Goal: Task Accomplishment & Management: Manage account settings

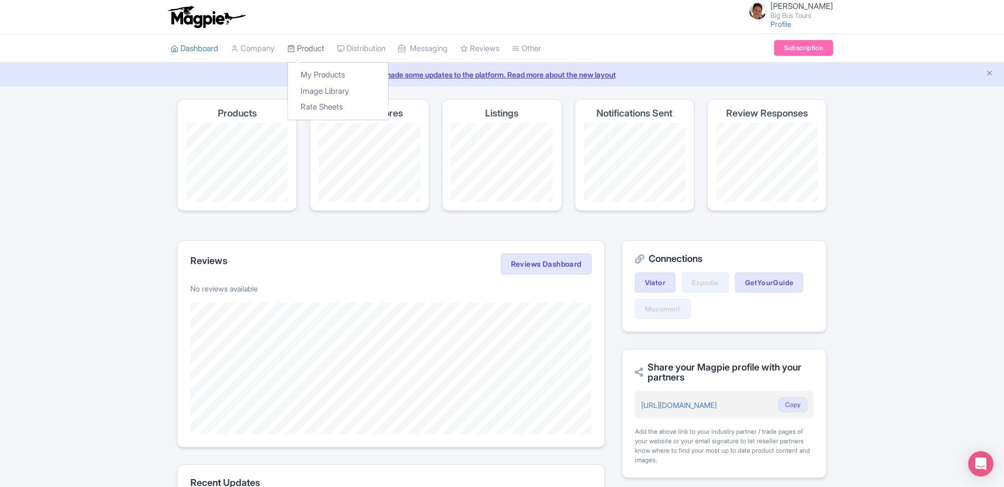
click at [324, 46] on link "Product" at bounding box center [305, 48] width 37 height 29
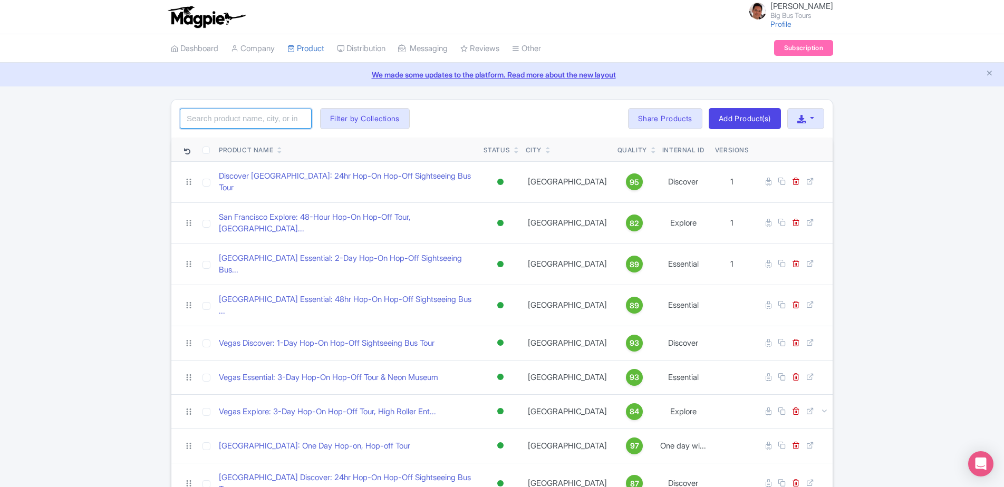
click at [262, 115] on input "search" at bounding box center [246, 119] width 132 height 20
type input "arlington"
click button "Search" at bounding box center [0, 0] width 0 height 0
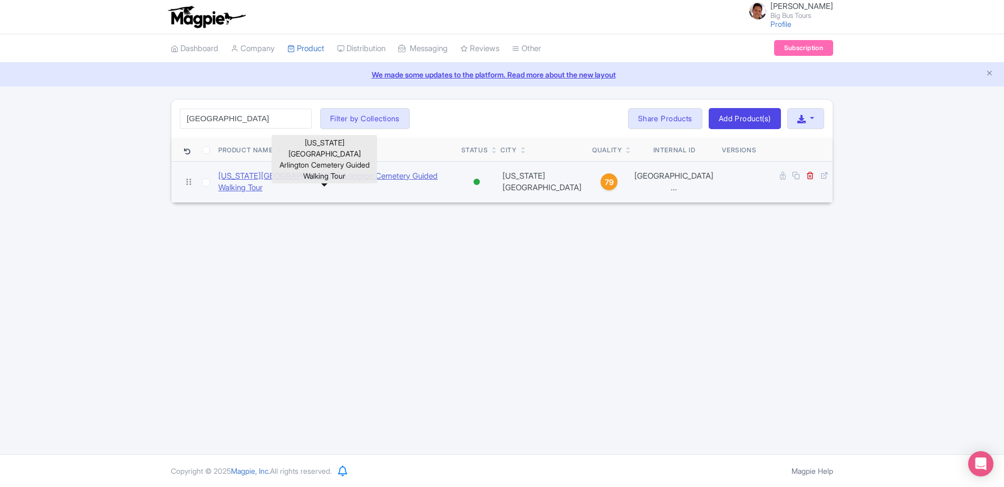
click at [375, 178] on link "Washington DC Arlington Cemetery Guided Walking Tour" at bounding box center [335, 182] width 235 height 24
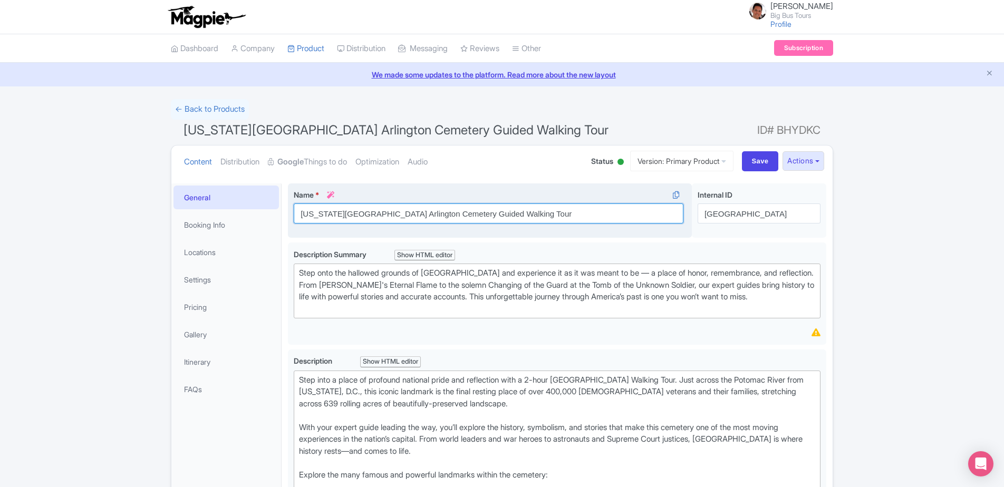
click at [358, 214] on input "Washington DC Arlington Cemetery Guided Walking Tour" at bounding box center [489, 214] width 390 height 20
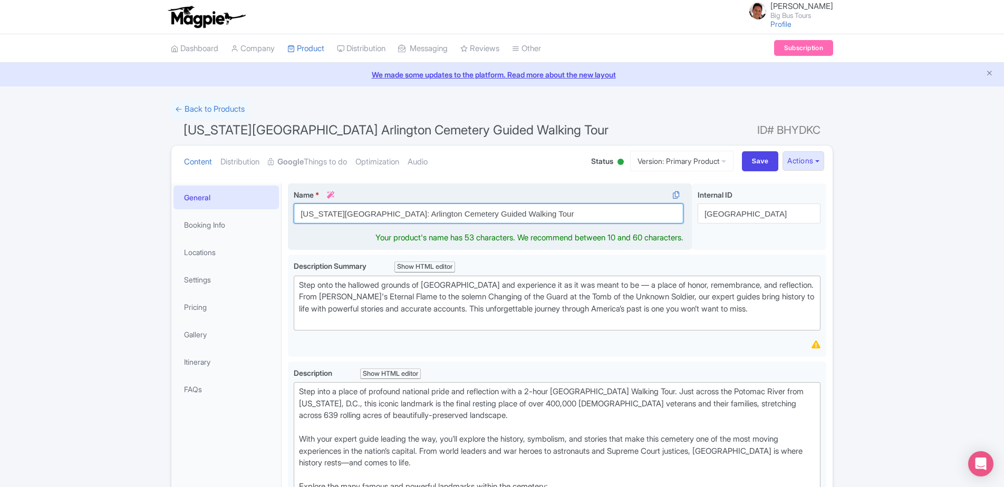
click at [393, 213] on input "Washington DC: Arlington Cemetery Guided Walking Tour" at bounding box center [489, 214] width 390 height 20
click at [514, 213] on input "Washington DC: Arlington National Cemetery Guided Walking Tour" at bounding box center [489, 214] width 390 height 20
click at [474, 217] on input "Washington DC: Arlington National Cemetery Guided Walking Tour" at bounding box center [489, 214] width 390 height 20
click at [524, 212] on input "Washington DC: Arlington National Cemetery Walking Tour" at bounding box center [489, 214] width 390 height 20
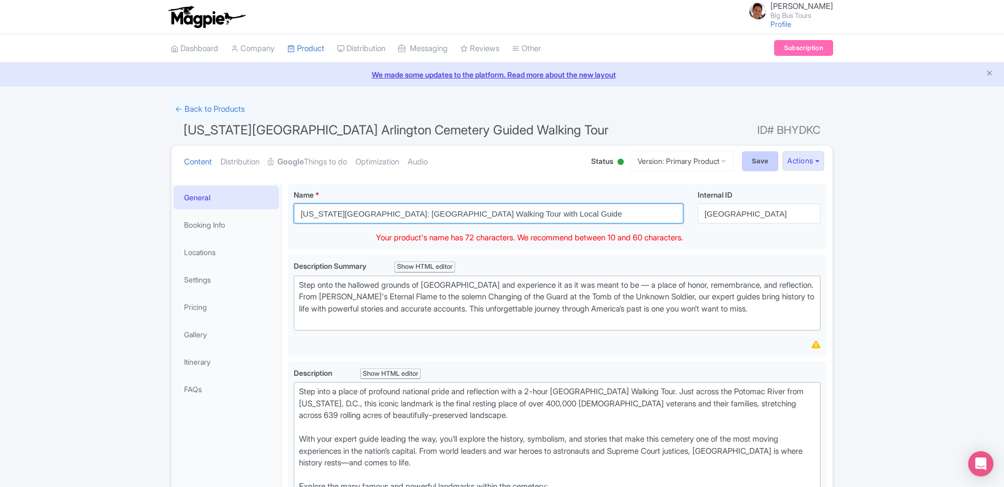
type input "Washington DC: Arlington National Cemetery Walking Tour with Local Guide"
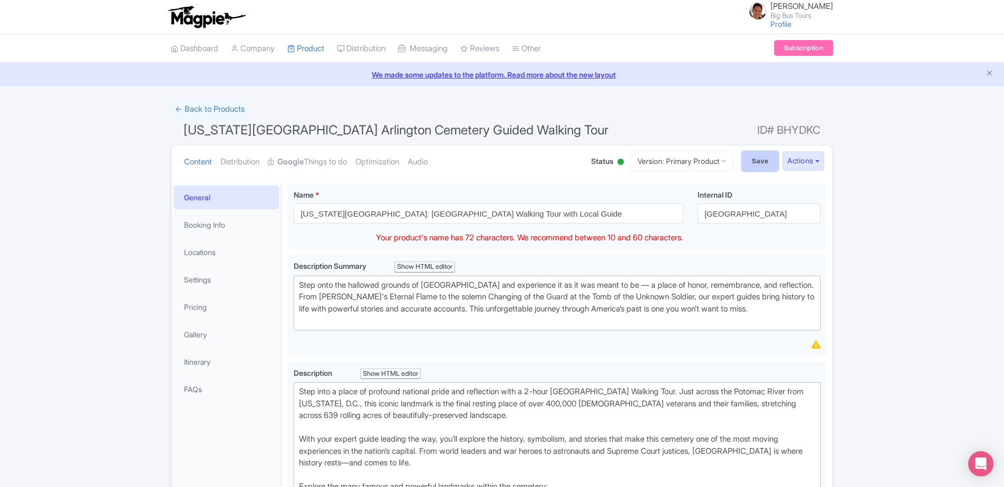
click at [743, 166] on input "Save" at bounding box center [760, 161] width 37 height 20
type input "Saving..."
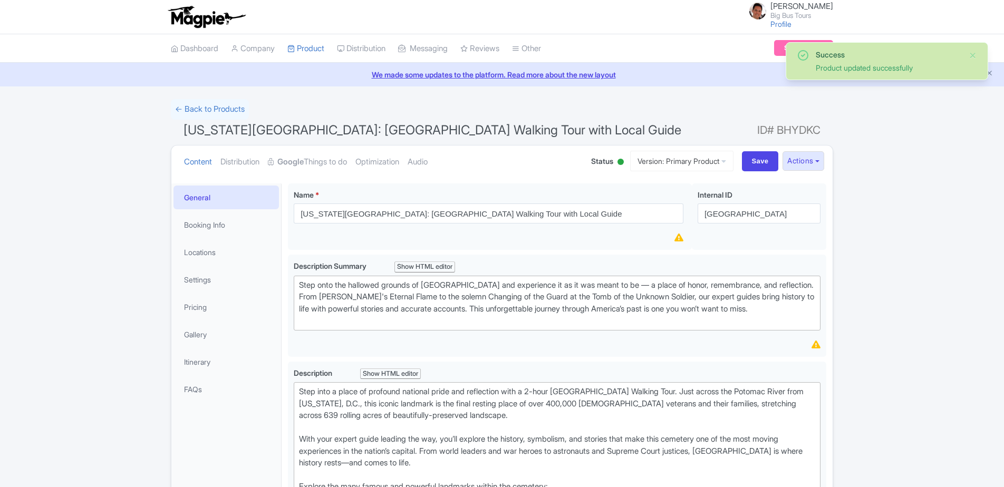
scroll to position [184, 0]
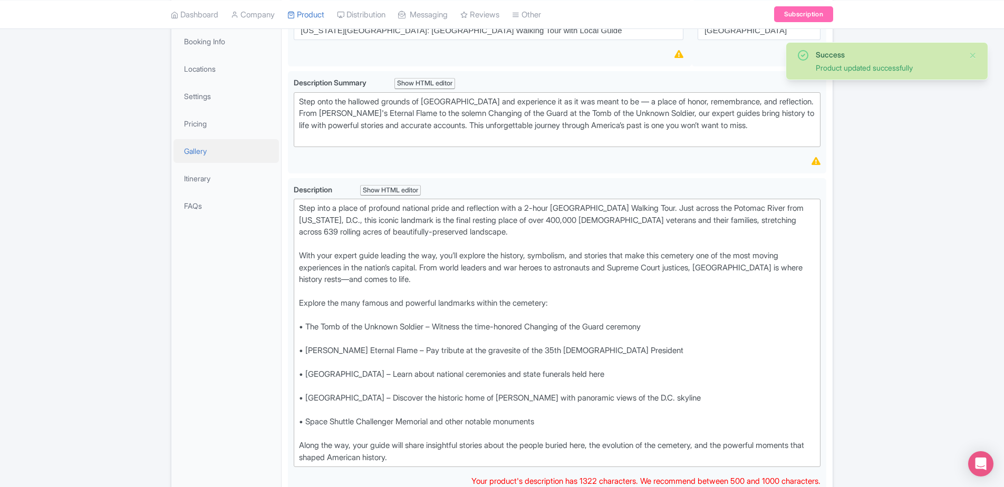
click at [203, 160] on link "Gallery" at bounding box center [225, 151] width 105 height 24
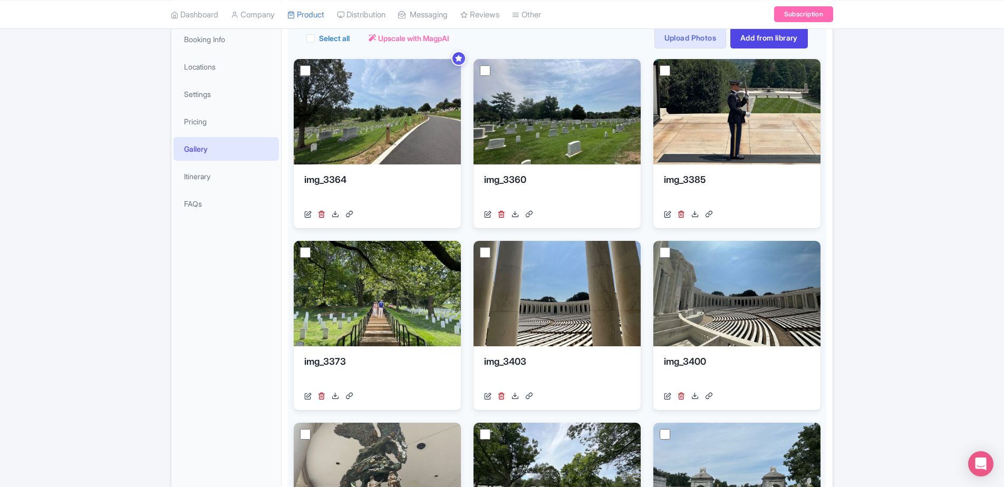
scroll to position [246, 0]
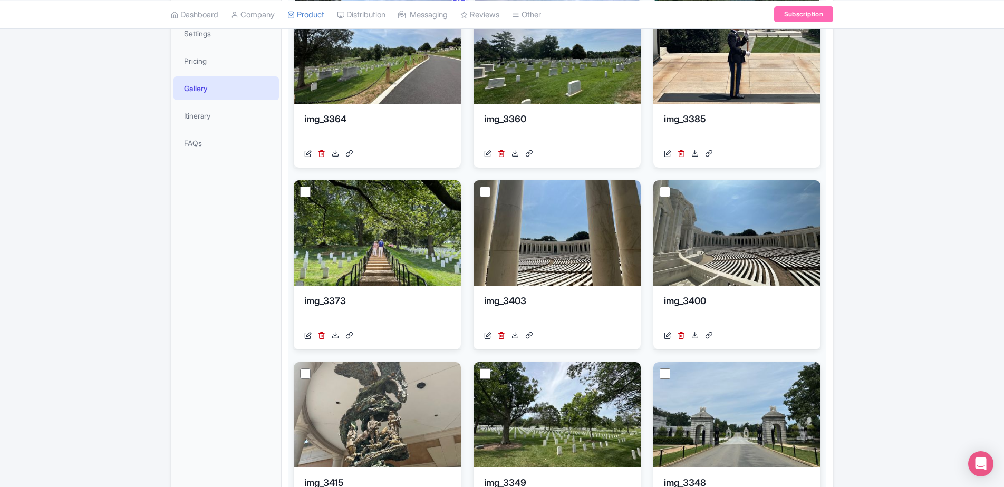
drag, startPoint x: 172, startPoint y: 260, endPoint x: 205, endPoint y: 244, distance: 35.8
click at [172, 260] on div "General Booking Info Locations Settings Pricing Gallery Itinerary FAQs" at bounding box center [226, 382] width 110 height 890
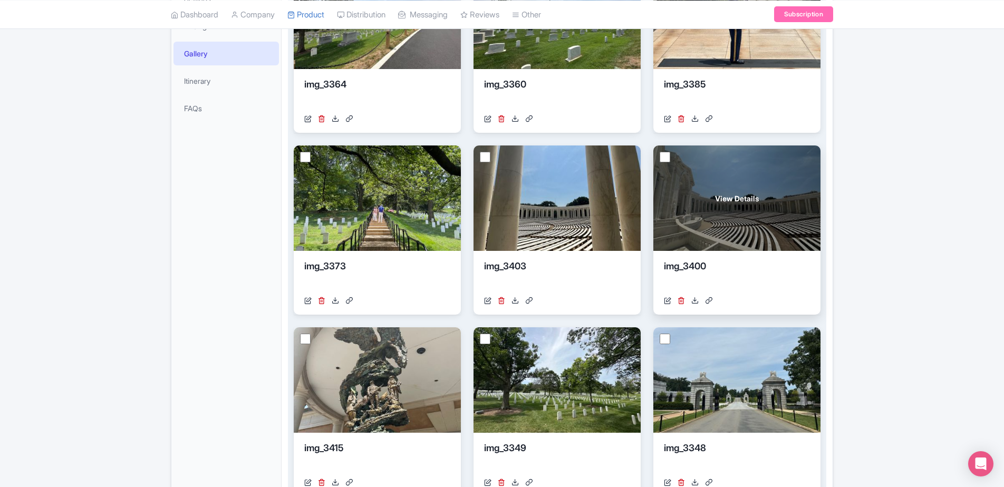
scroll to position [70, 0]
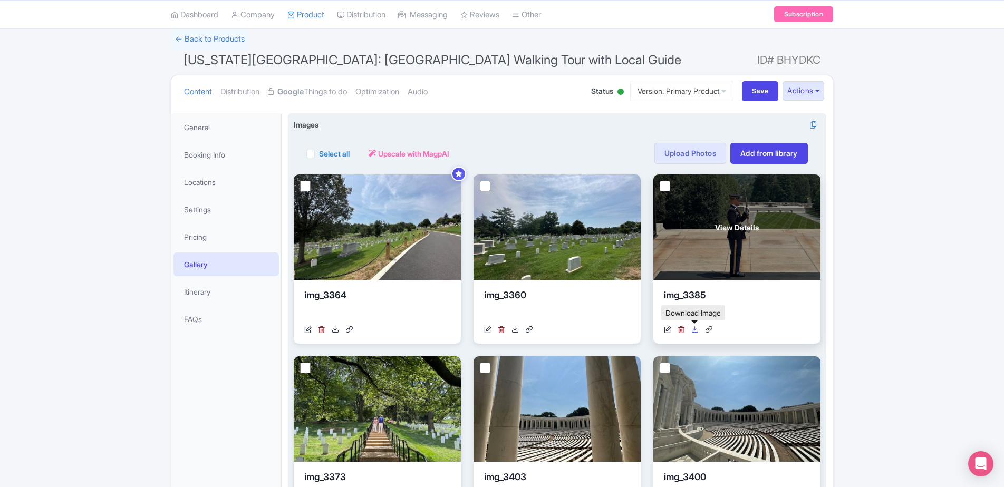
click at [696, 331] on icon at bounding box center [694, 329] width 7 height 7
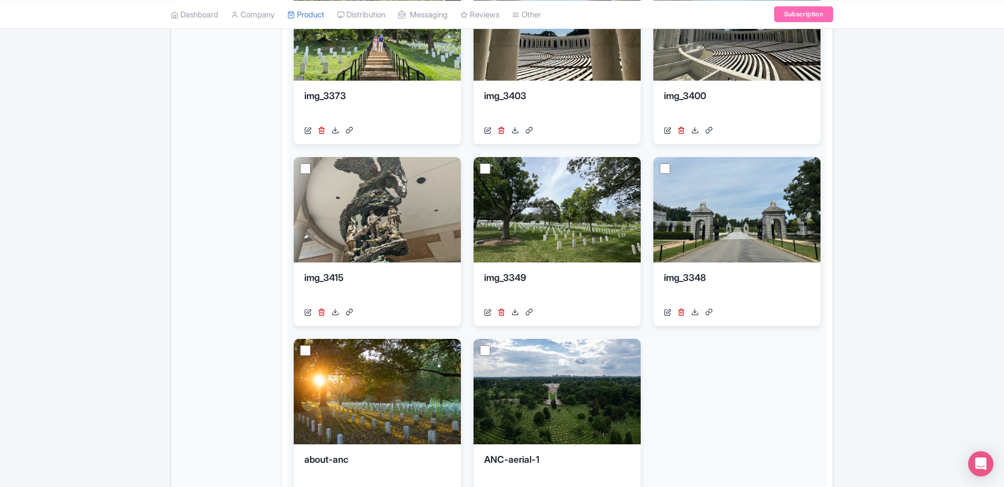
scroll to position [492, 0]
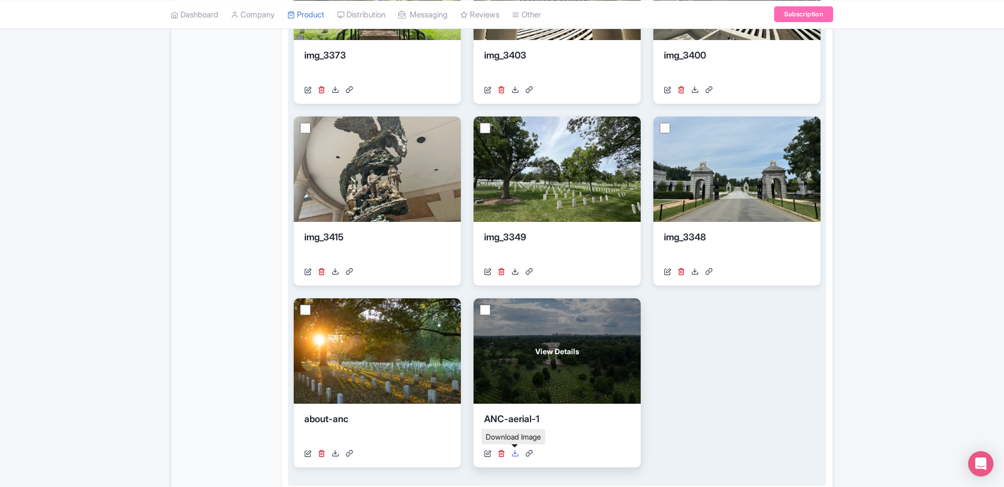
click at [515, 458] on link at bounding box center [514, 453] width 7 height 11
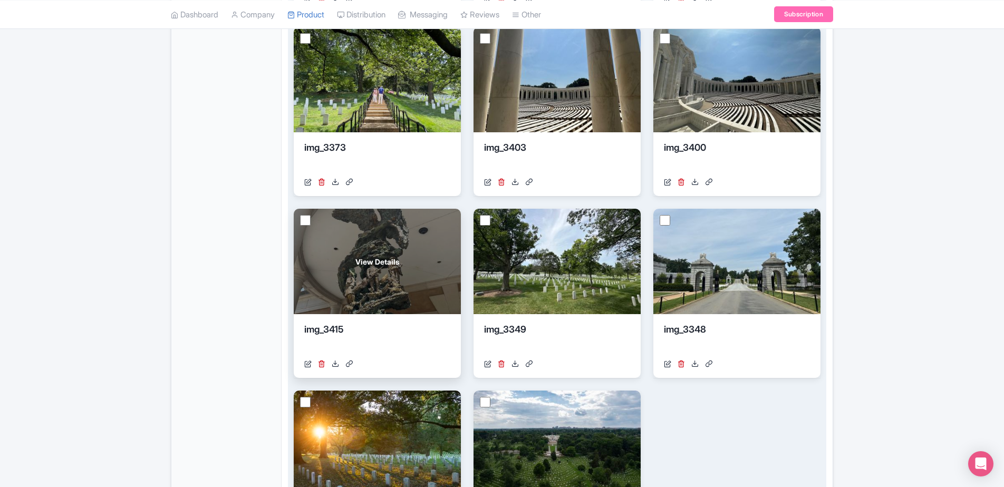
scroll to position [246, 0]
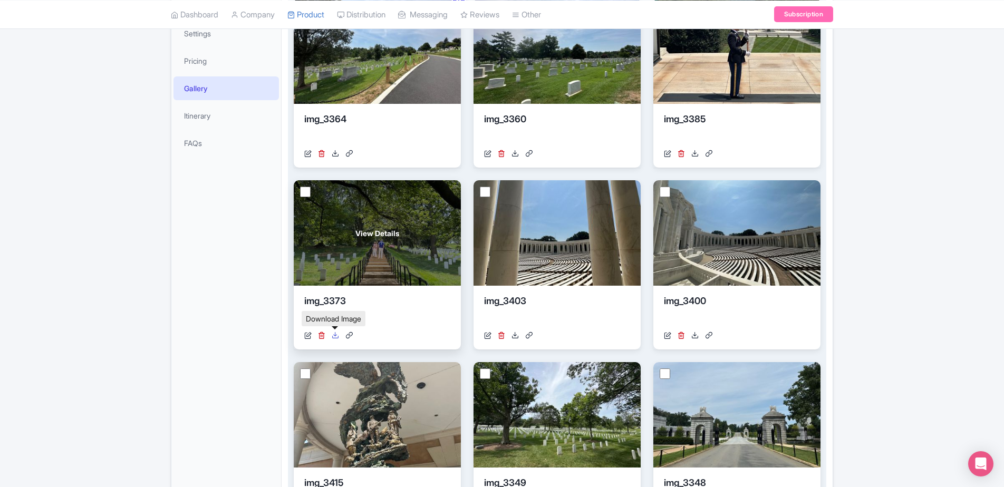
click at [333, 332] on icon at bounding box center [335, 335] width 7 height 7
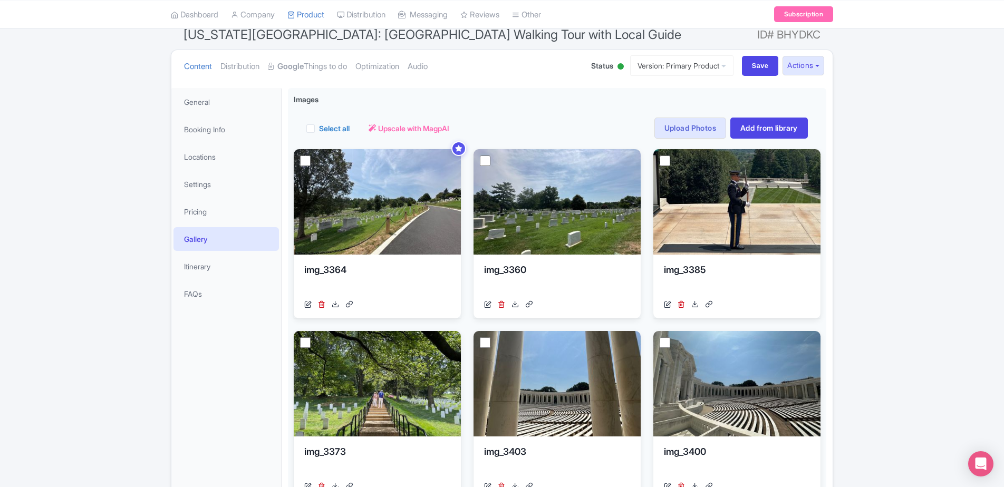
scroll to position [0, 0]
